Goal: Find specific page/section: Find specific page/section

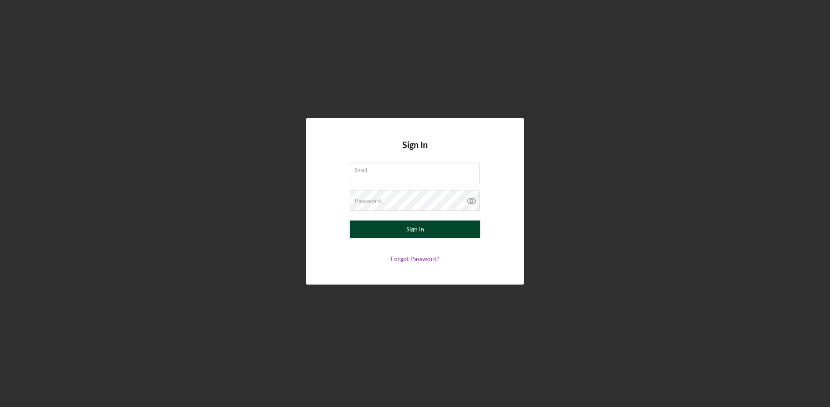
type input "[EMAIL_ADDRESS][DOMAIN_NAME]"
click at [406, 225] on div "Sign In" at bounding box center [415, 228] width 18 height 17
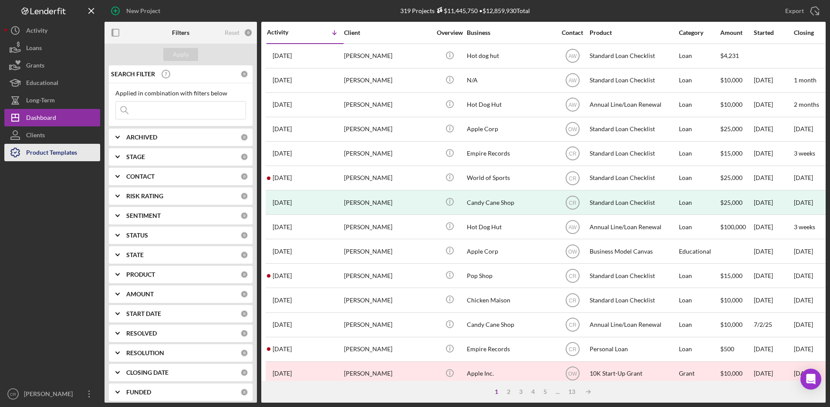
click at [68, 153] on div "Product Templates" at bounding box center [51, 154] width 51 height 20
